Goal: Task Accomplishment & Management: Manage account settings

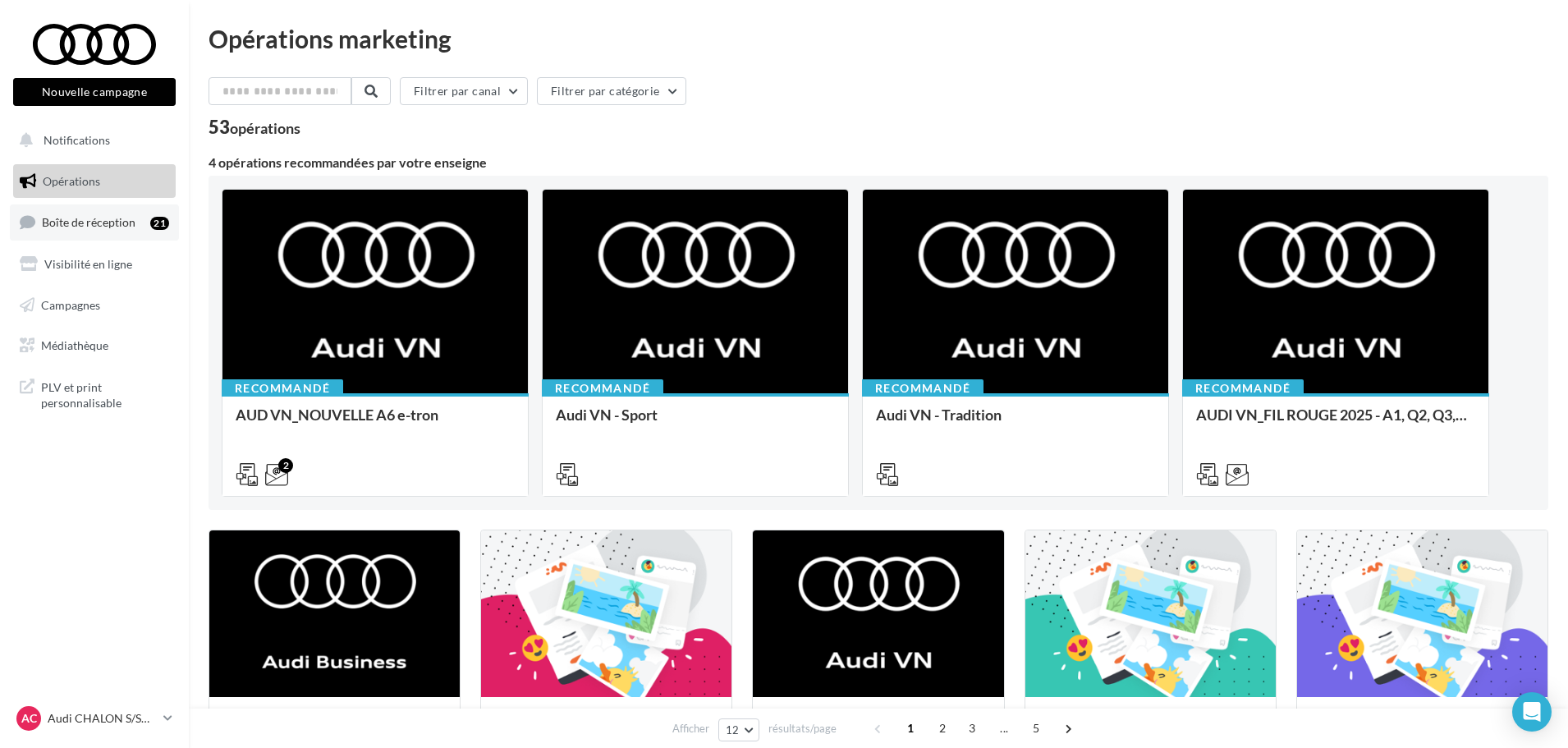
click at [104, 220] on span "Boîte de réception" at bounding box center [88, 222] width 93 height 14
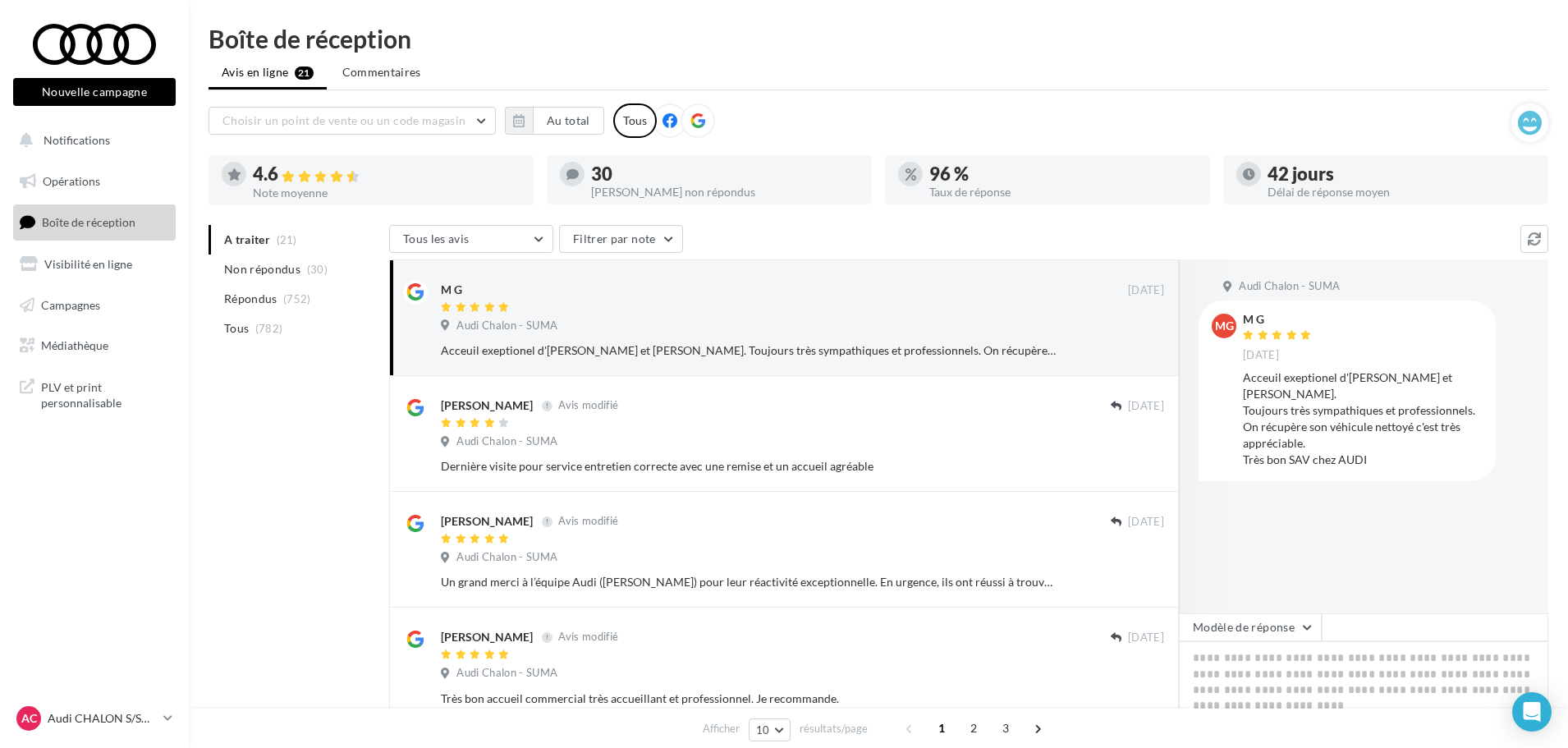
click at [690, 120] on icon at bounding box center [697, 120] width 14 height 14
click at [522, 130] on button "button" at bounding box center [519, 120] width 28 height 28
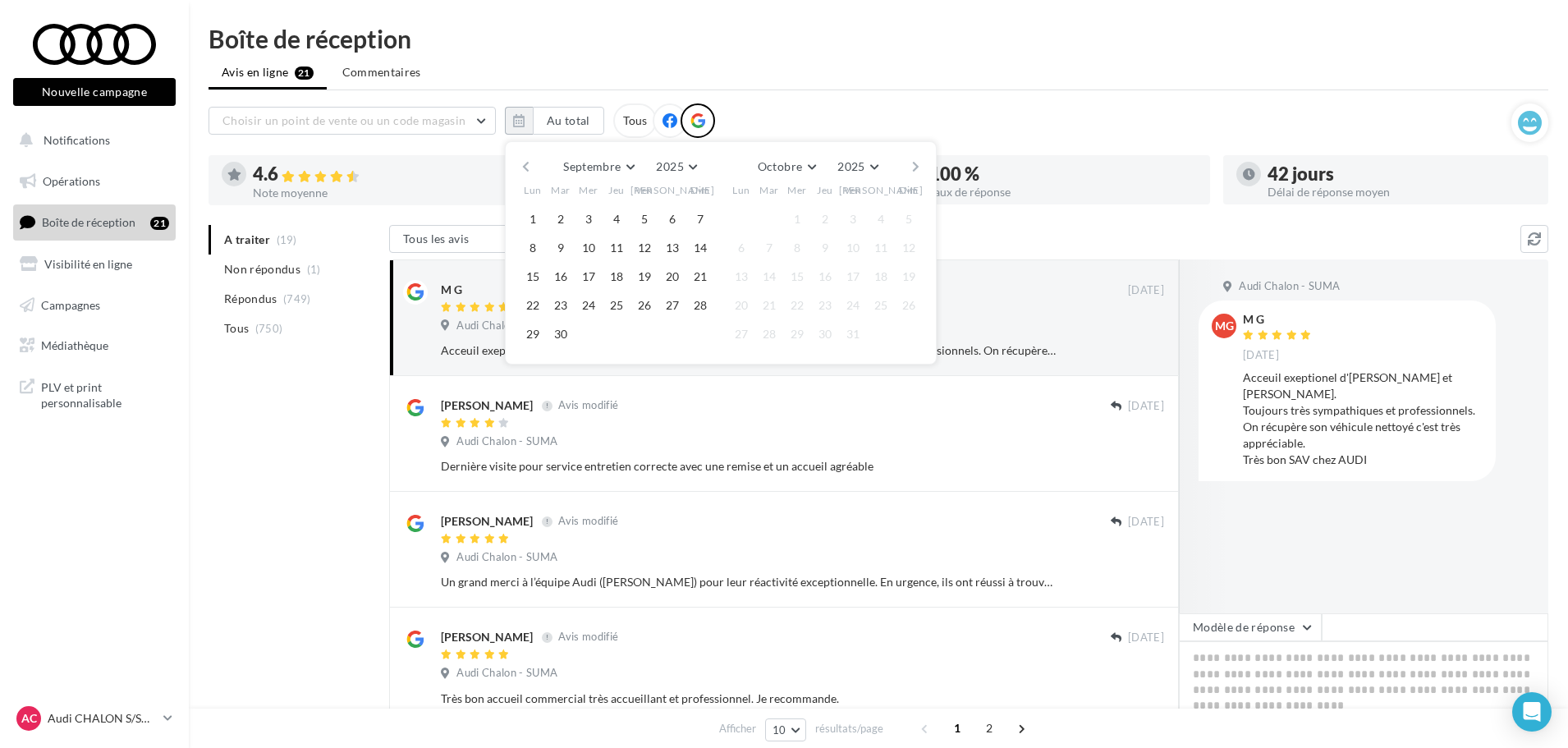
click at [527, 164] on button "button" at bounding box center [525, 166] width 14 height 23
click at [524, 163] on button "button" at bounding box center [525, 166] width 14 height 23
click at [561, 216] on button "1" at bounding box center [561, 218] width 24 height 24
click at [915, 168] on button "button" at bounding box center [916, 166] width 14 height 23
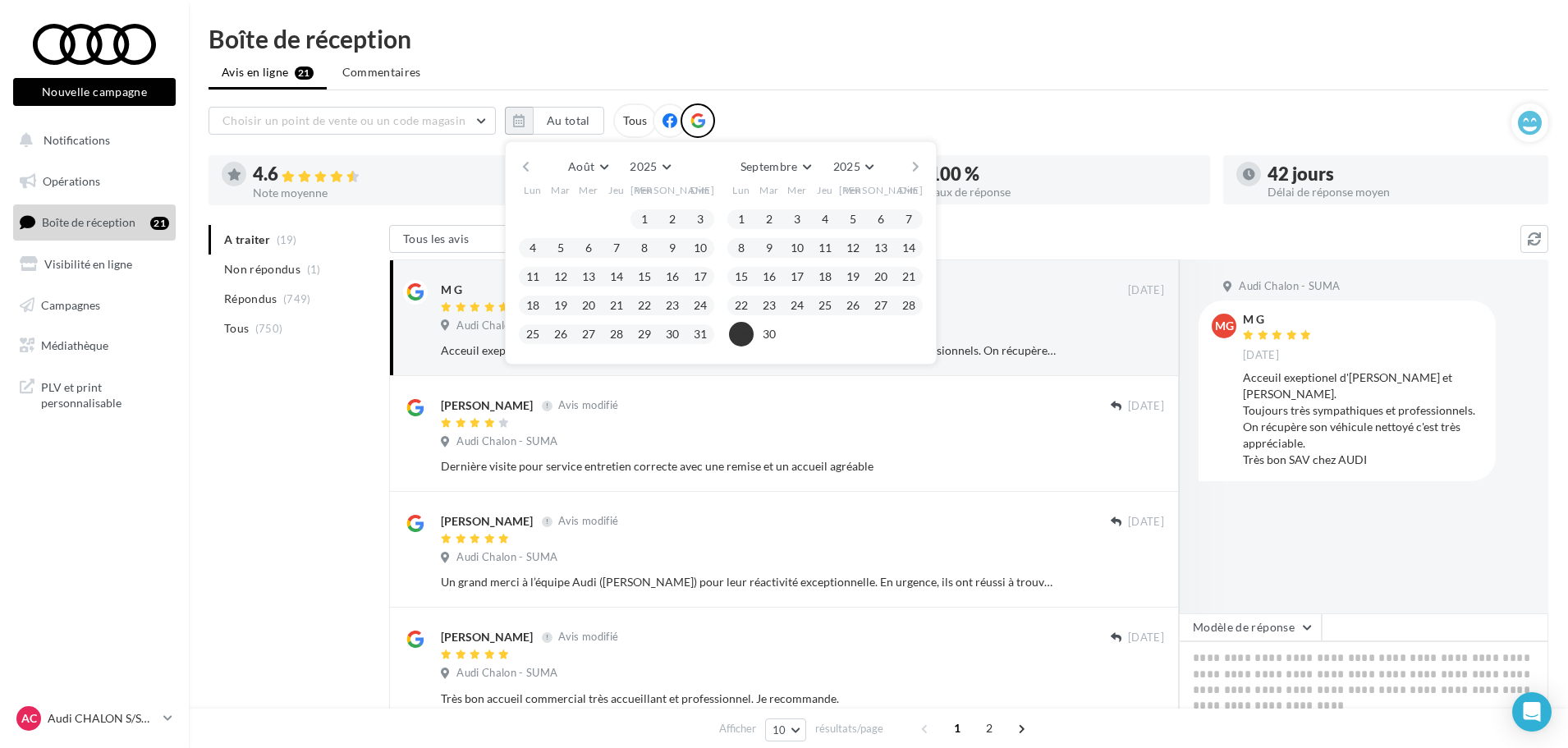
click at [741, 340] on button "29" at bounding box center [741, 333] width 24 height 24
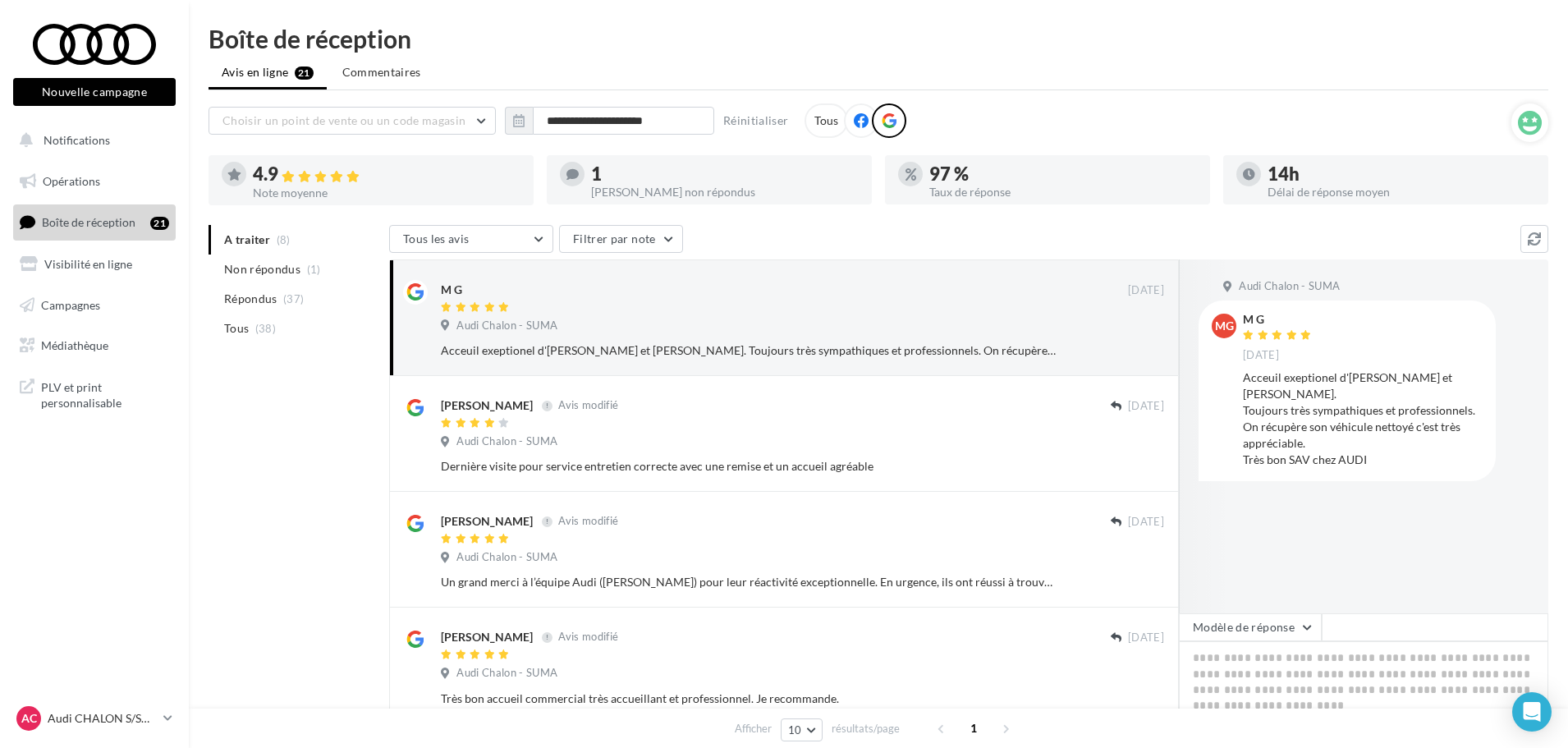
click at [892, 119] on icon at bounding box center [890, 120] width 14 height 14
click at [791, 312] on div at bounding box center [784, 308] width 688 height 14
click at [151, 724] on p "Audi CHALON S/SAONE" at bounding box center [102, 718] width 110 height 16
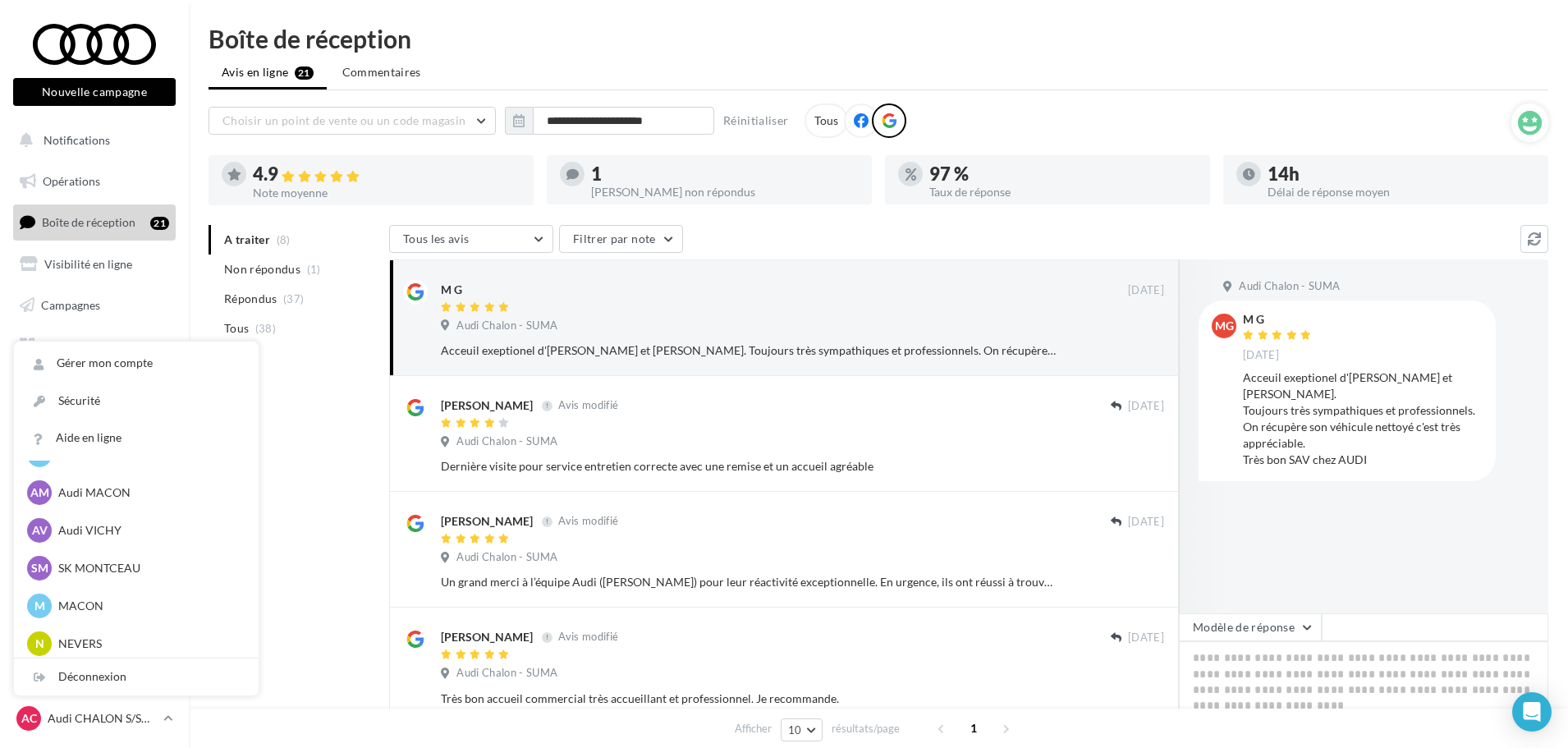
scroll to position [903, 0]
click at [113, 500] on div "AV Audi VICHY audi-vich-dup" at bounding box center [136, 490] width 218 height 24
